Goal: Book appointment/travel/reservation

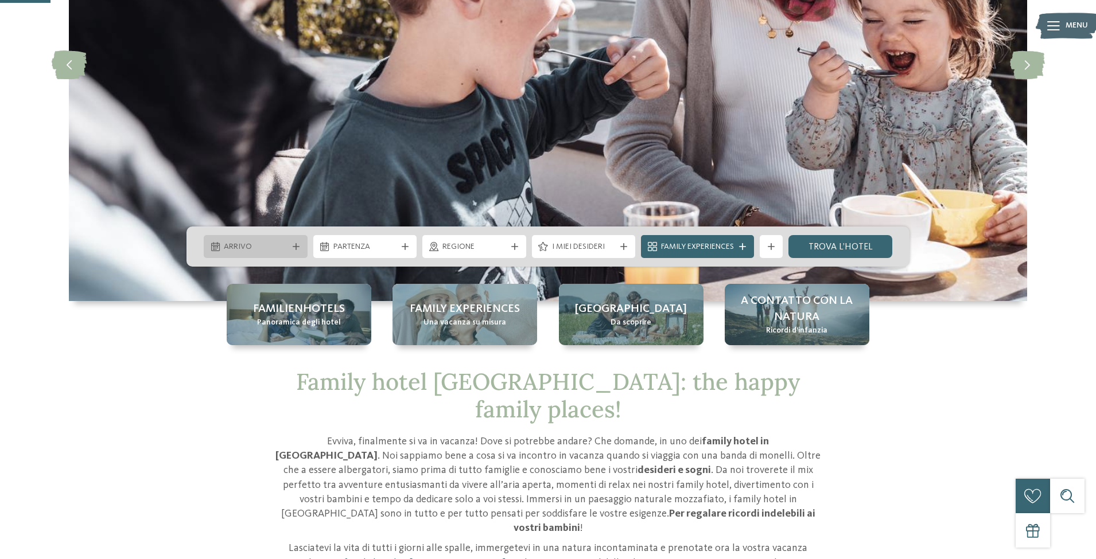
click at [293, 244] on icon at bounding box center [296, 246] width 7 height 7
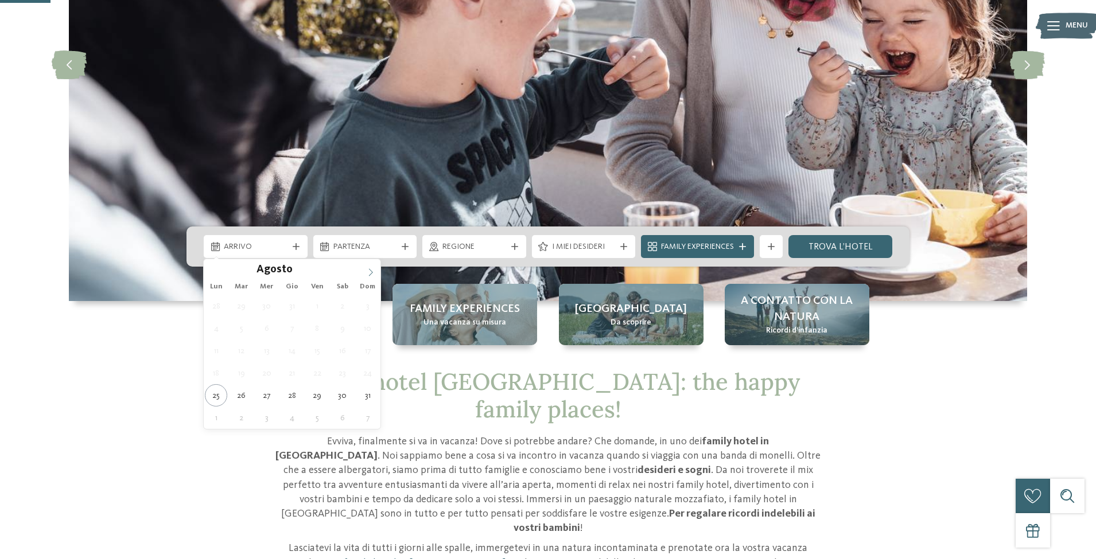
click at [372, 270] on icon at bounding box center [371, 272] width 8 height 8
type div "06.09.2025"
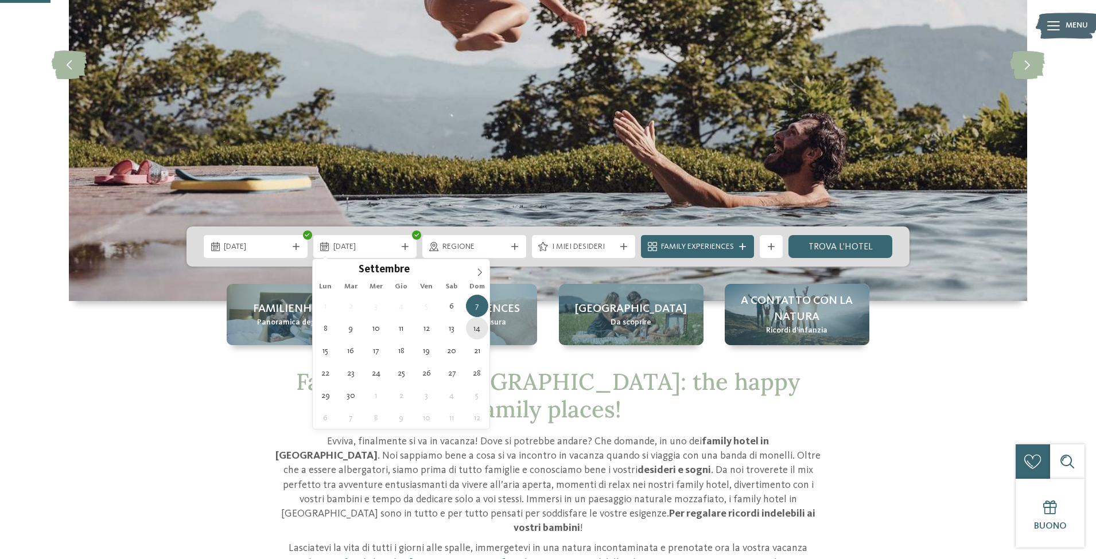
type div "14.09.2025"
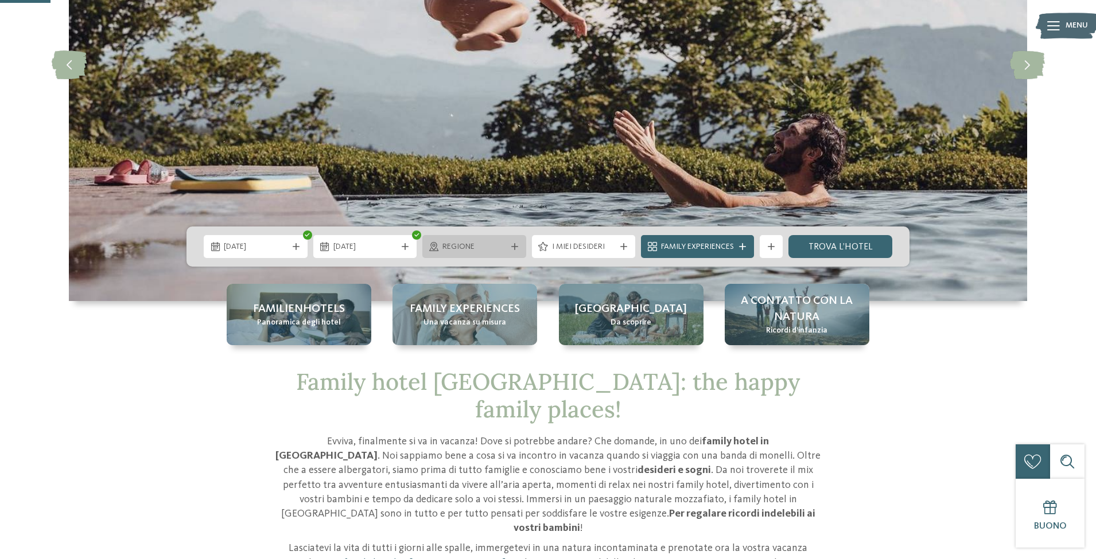
click at [513, 246] on icon at bounding box center [514, 246] width 7 height 7
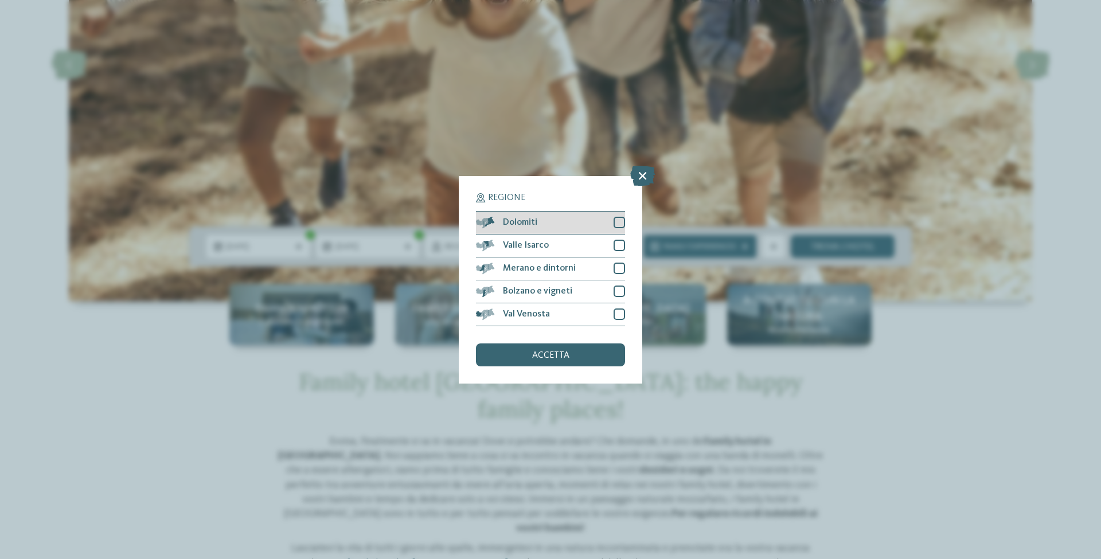
click at [618, 223] on div at bounding box center [619, 222] width 11 height 11
click at [643, 177] on icon at bounding box center [642, 175] width 25 height 20
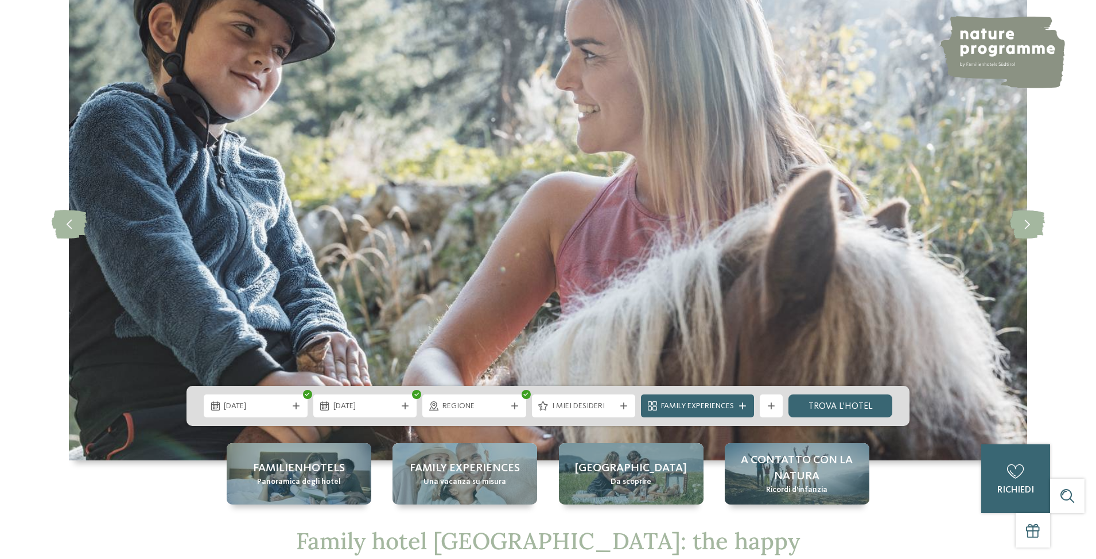
scroll to position [229, 0]
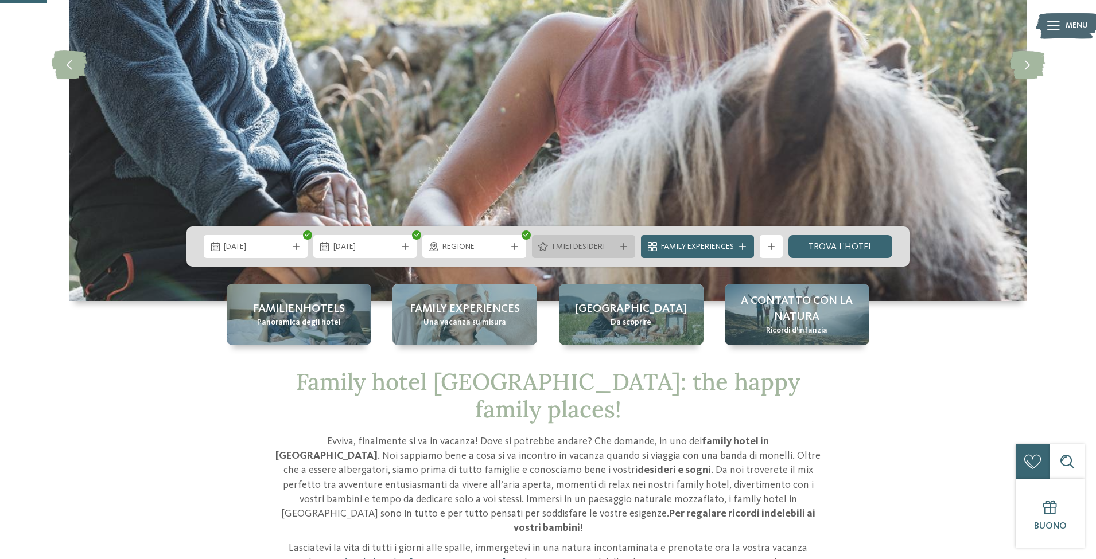
click at [625, 249] on icon at bounding box center [623, 246] width 7 height 7
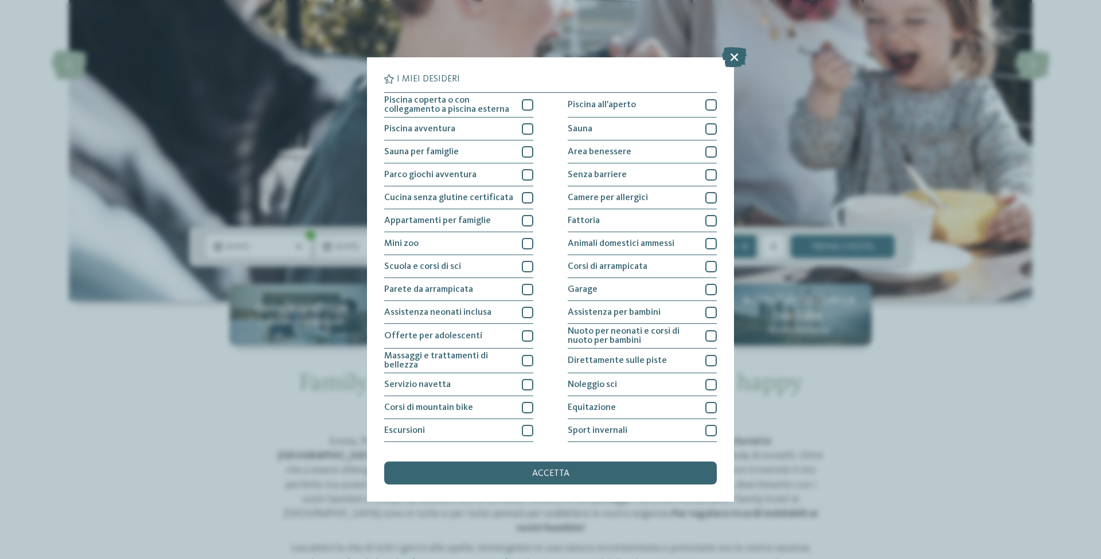
click at [178, 343] on div "I miei desideri Piscina coperta o con collegamento a piscina esterna Piscina al…" at bounding box center [550, 279] width 1101 height 559
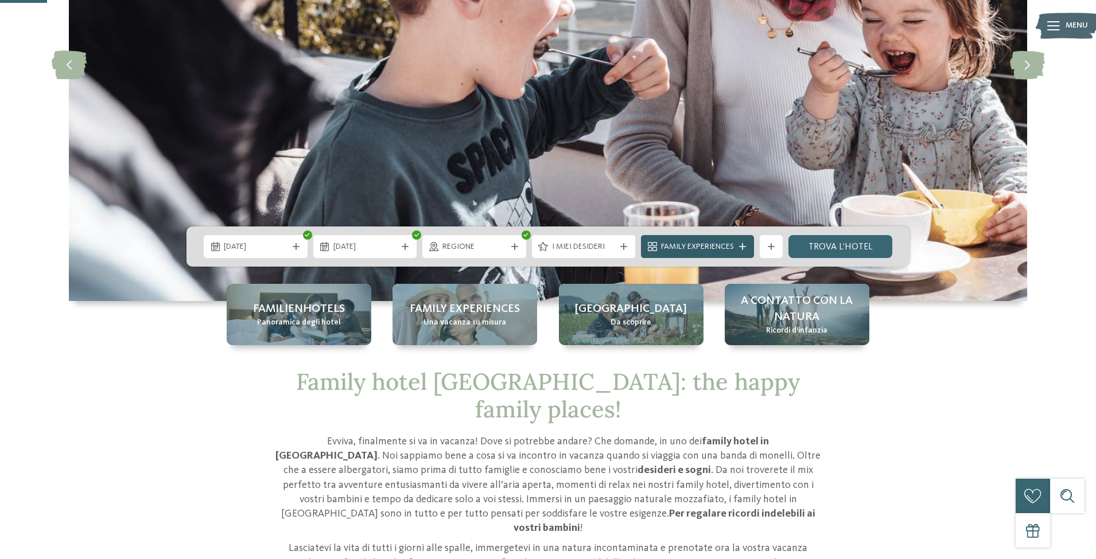
click at [724, 247] on span "Family Experiences" at bounding box center [697, 246] width 73 height 11
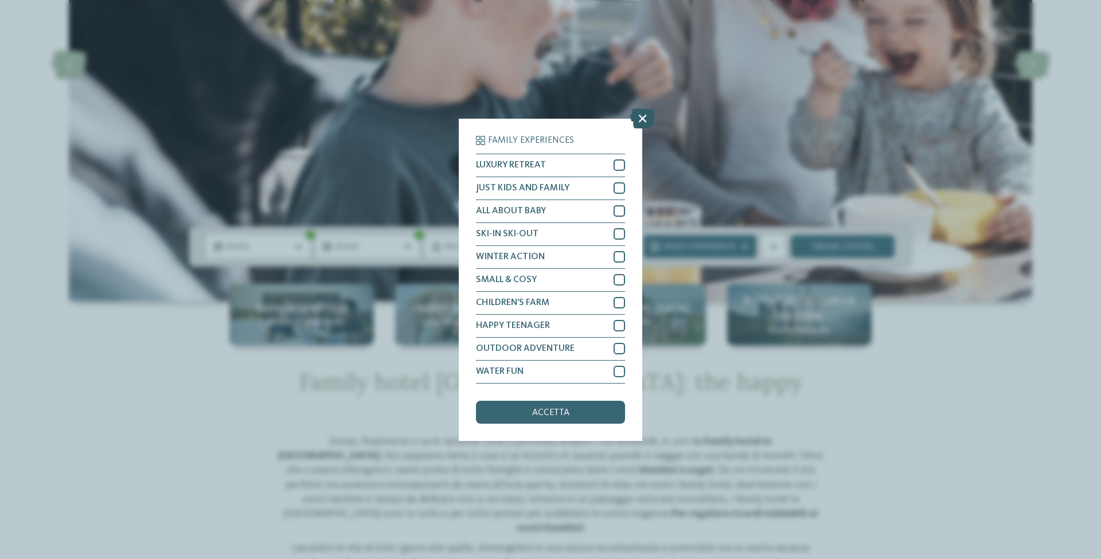
click at [642, 120] on icon at bounding box center [642, 118] width 25 height 20
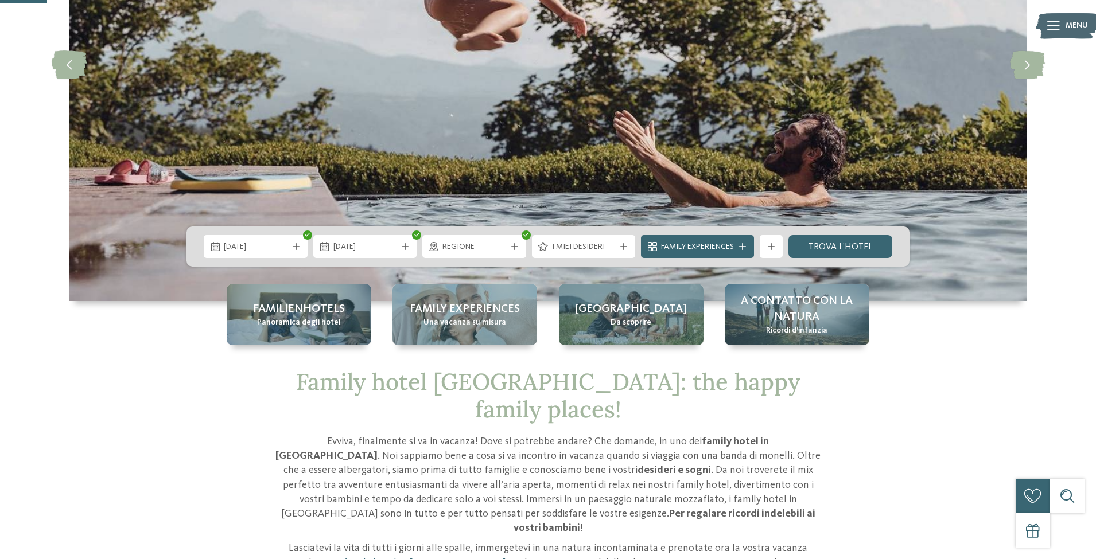
click at [623, 246] on icon at bounding box center [623, 246] width 7 height 7
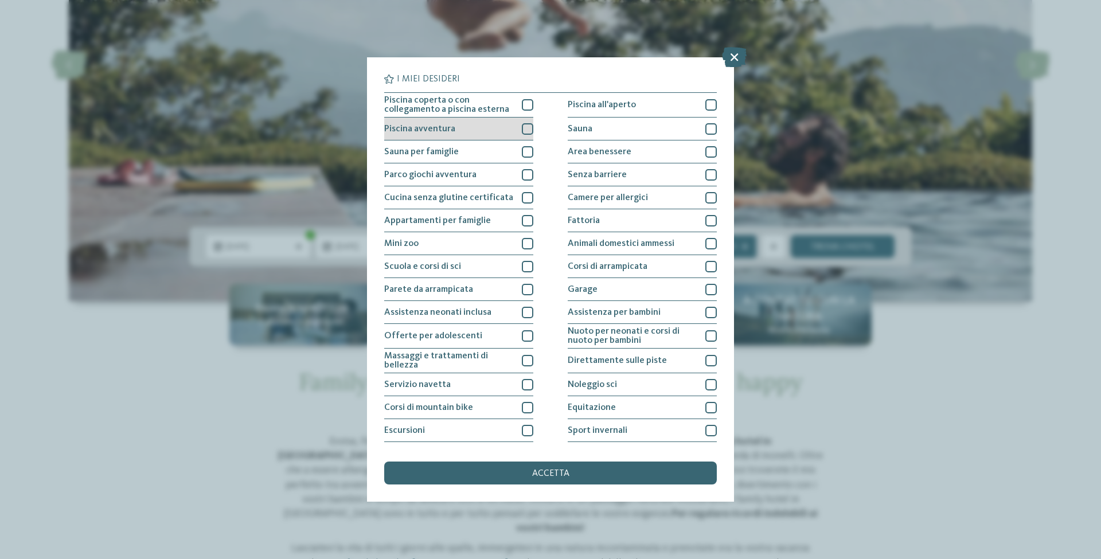
click at [523, 126] on div at bounding box center [527, 128] width 11 height 11
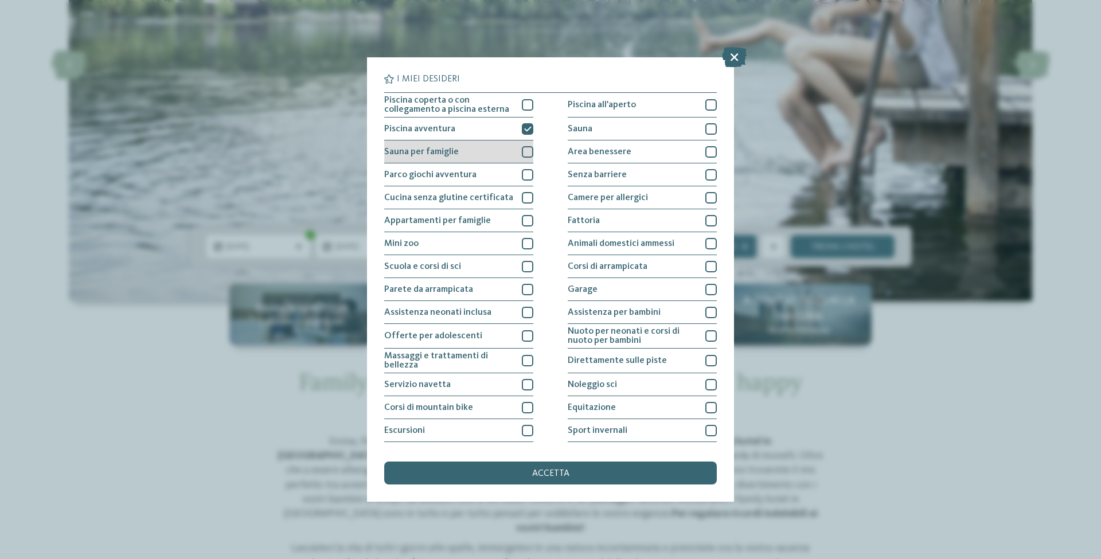
click at [527, 151] on div at bounding box center [527, 151] width 11 height 11
click at [525, 174] on div at bounding box center [527, 174] width 11 height 11
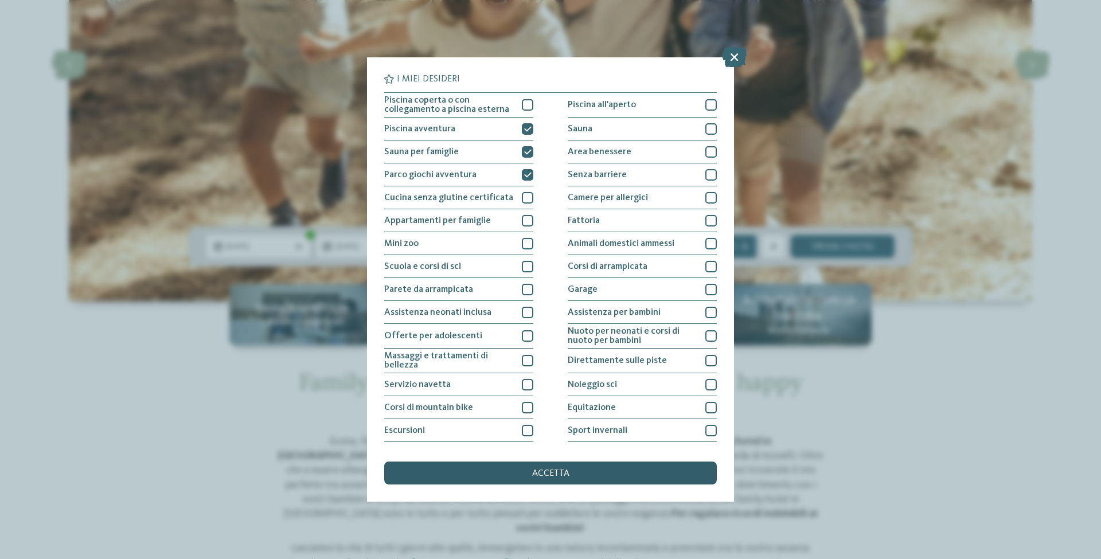
click at [584, 473] on div "accetta" at bounding box center [550, 473] width 333 height 23
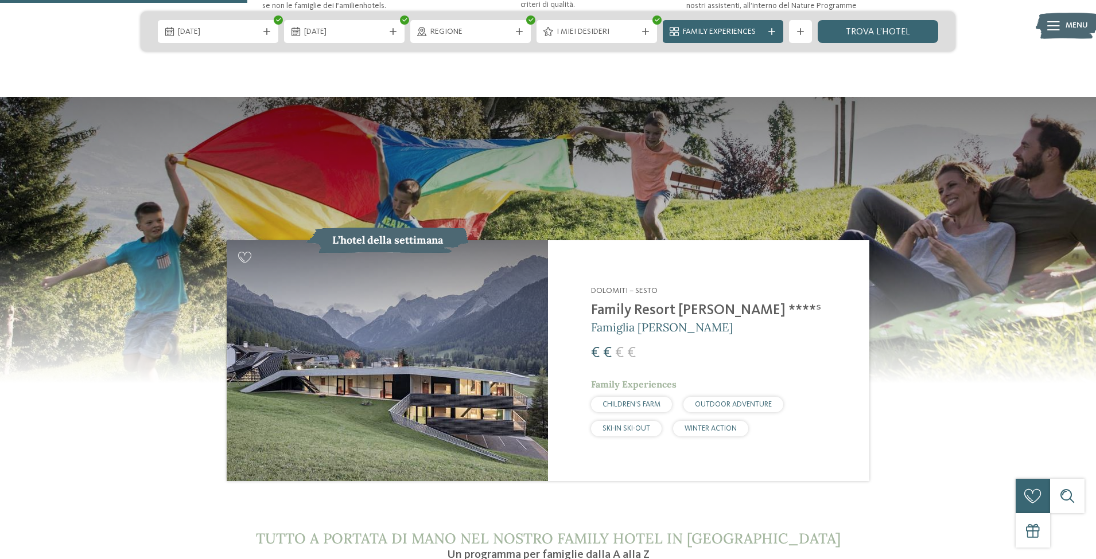
scroll to position [1147, 0]
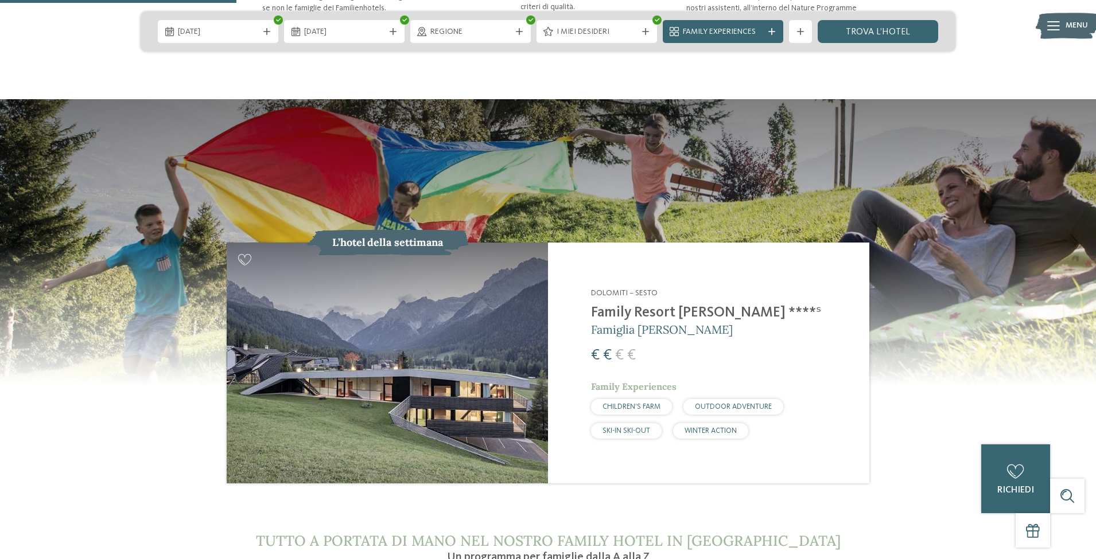
click at [602, 305] on h2 "Family Resort [PERSON_NAME] ****ˢ" at bounding box center [723, 313] width 264 height 17
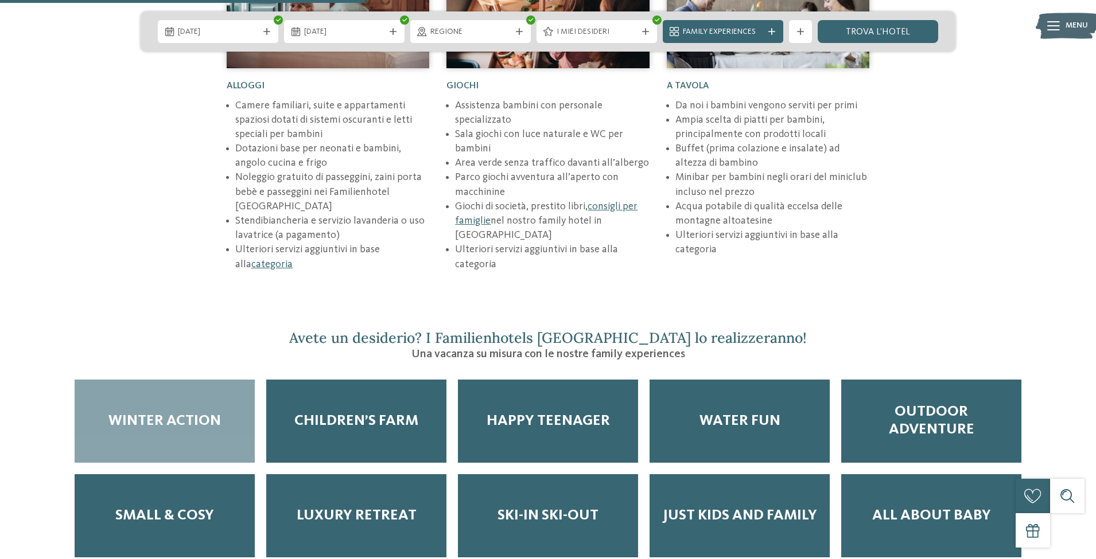
scroll to position [1778, 0]
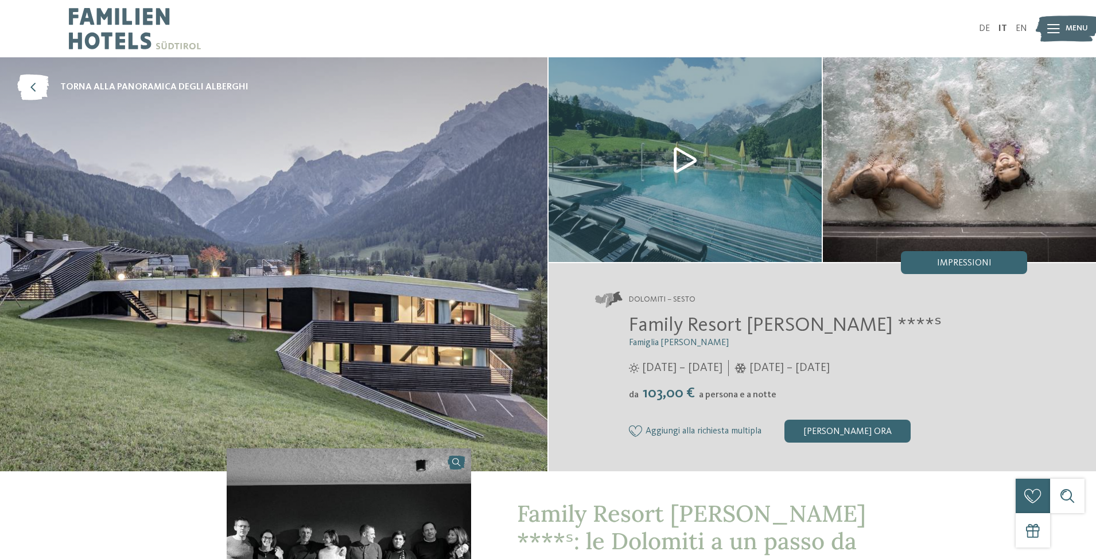
click at [675, 159] on img at bounding box center [684, 159] width 273 height 205
